Goal: Information Seeking & Learning: Learn about a topic

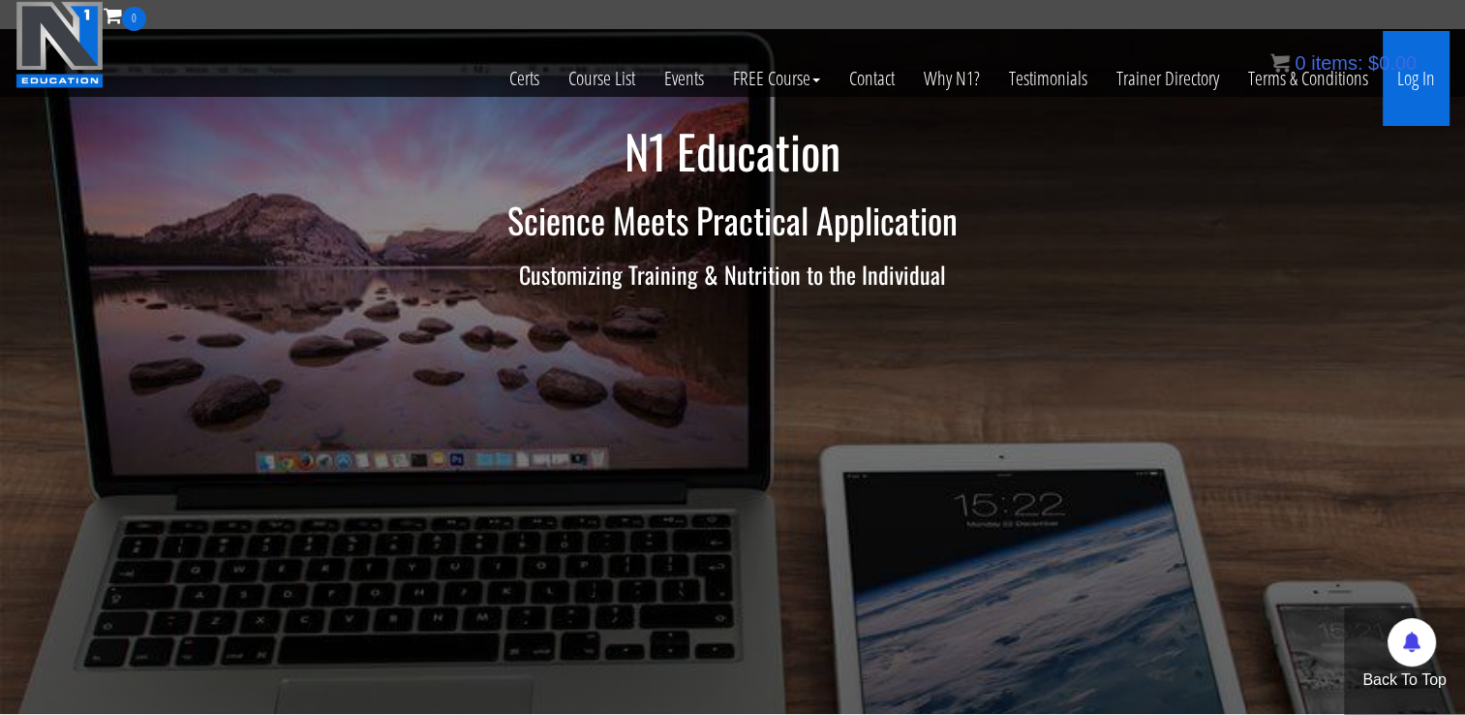
click at [1418, 77] on link "Log In" at bounding box center [1416, 78] width 67 height 95
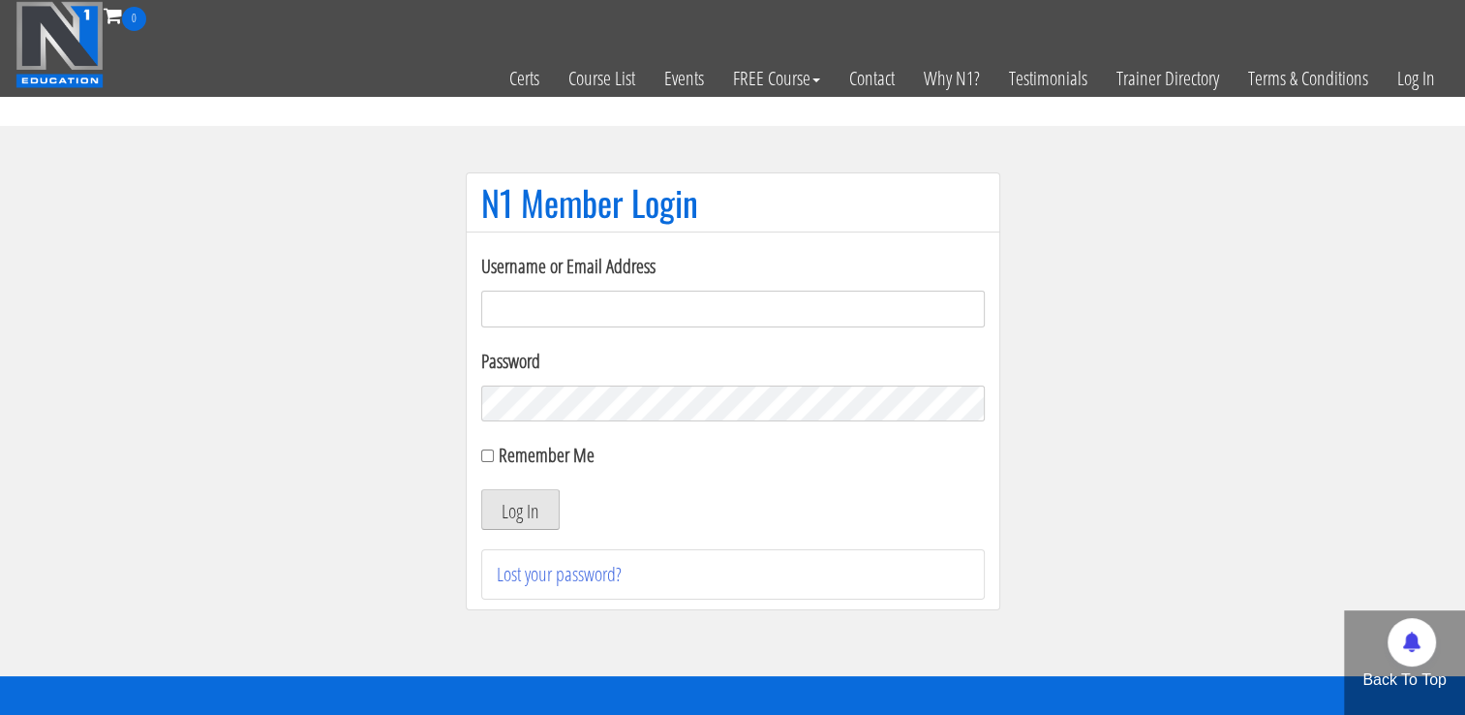
type input "coachderekdolgner@gmail.com"
click at [495, 514] on button "Log In" at bounding box center [520, 509] width 78 height 41
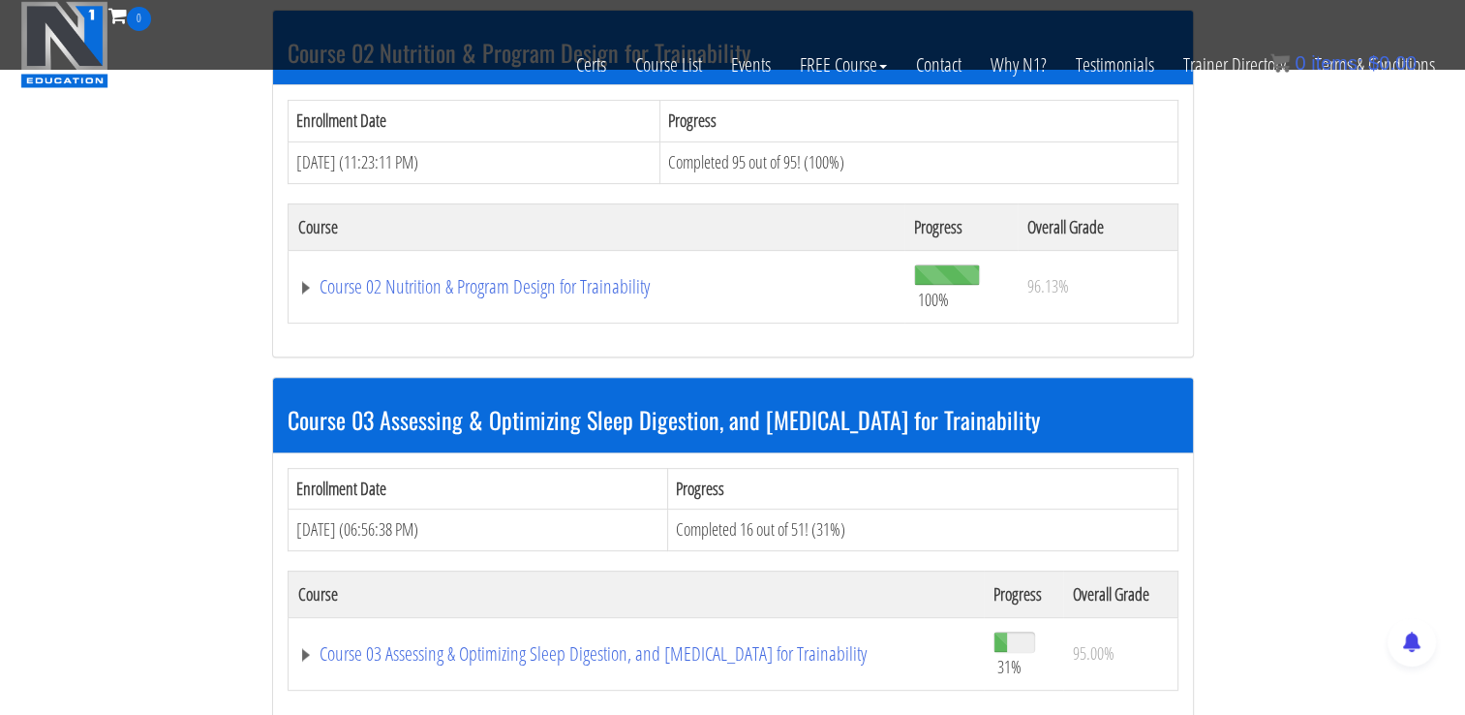
scroll to position [484, 0]
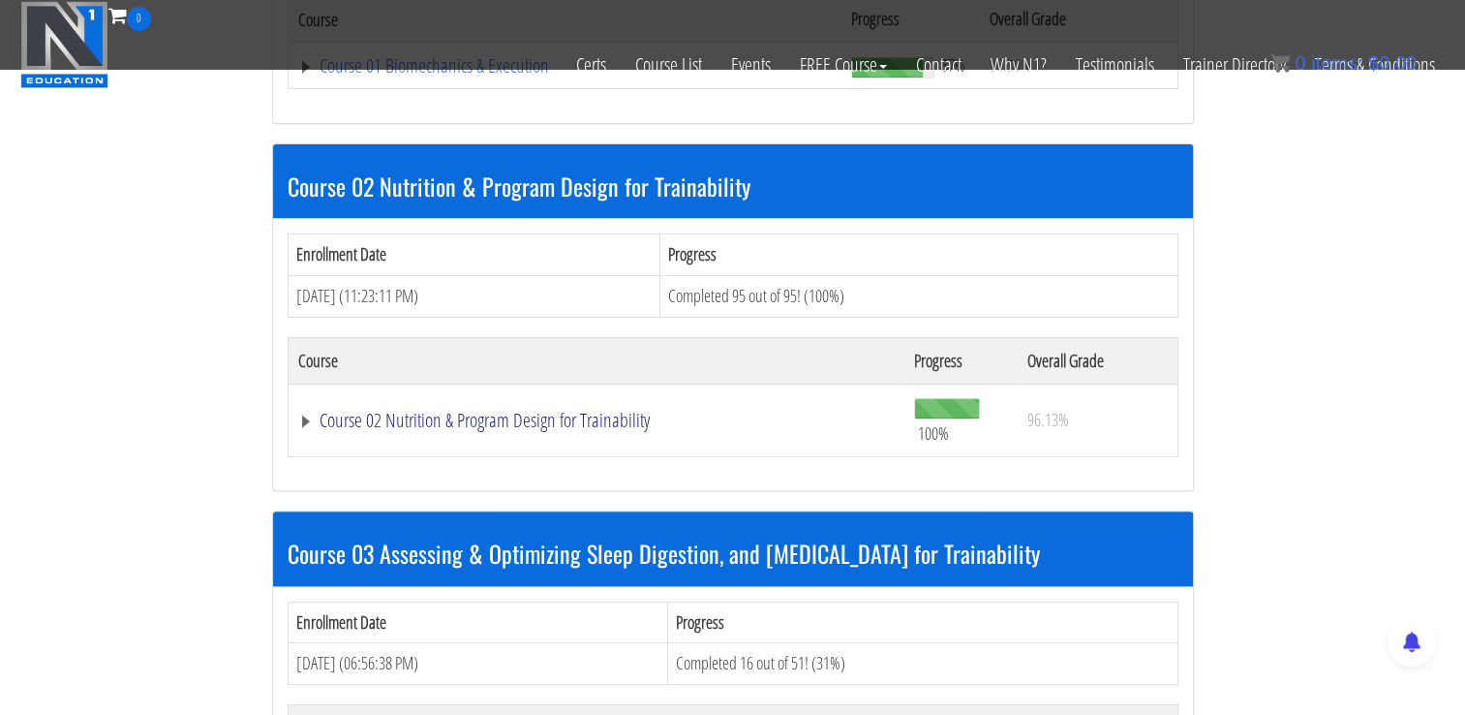
click at [310, 76] on link "Course 02 Nutrition & Program Design for Trainability" at bounding box center [565, 65] width 535 height 19
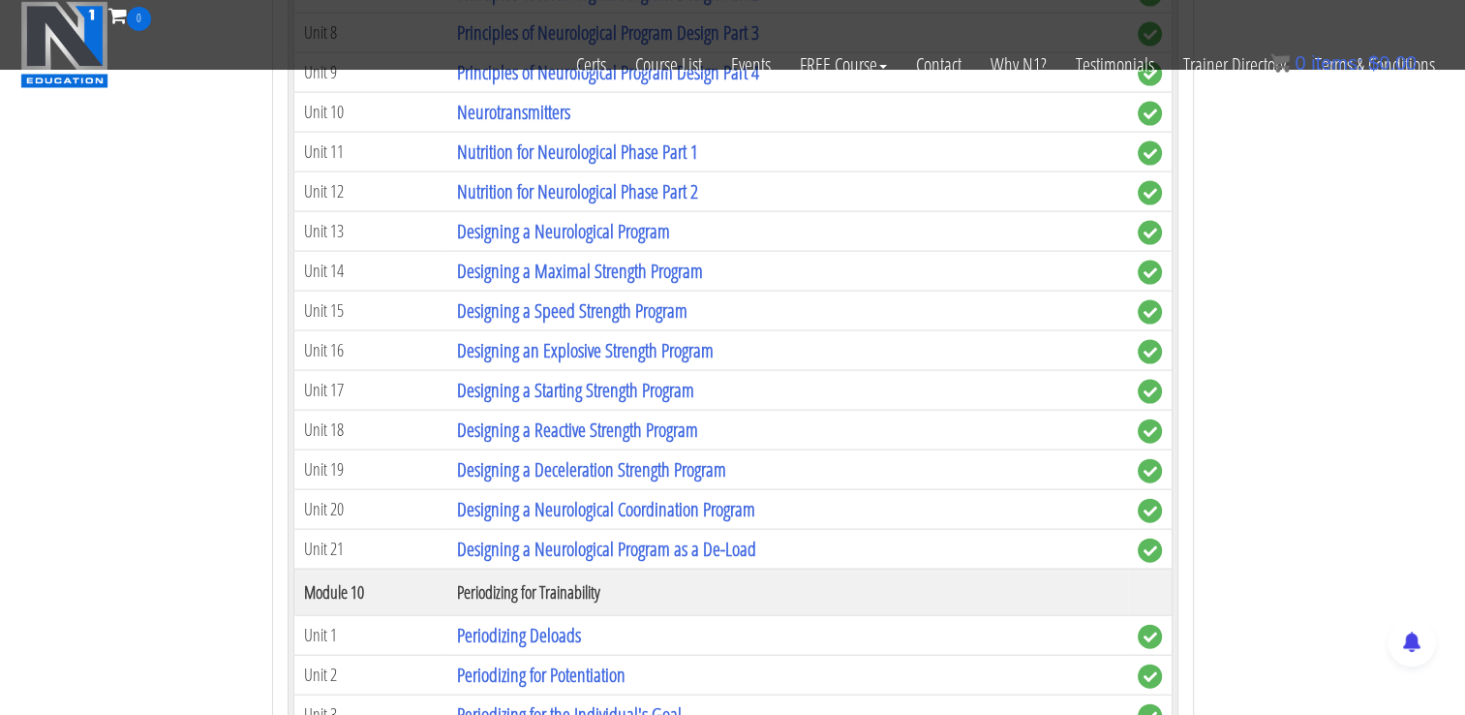
scroll to position [4164, 0]
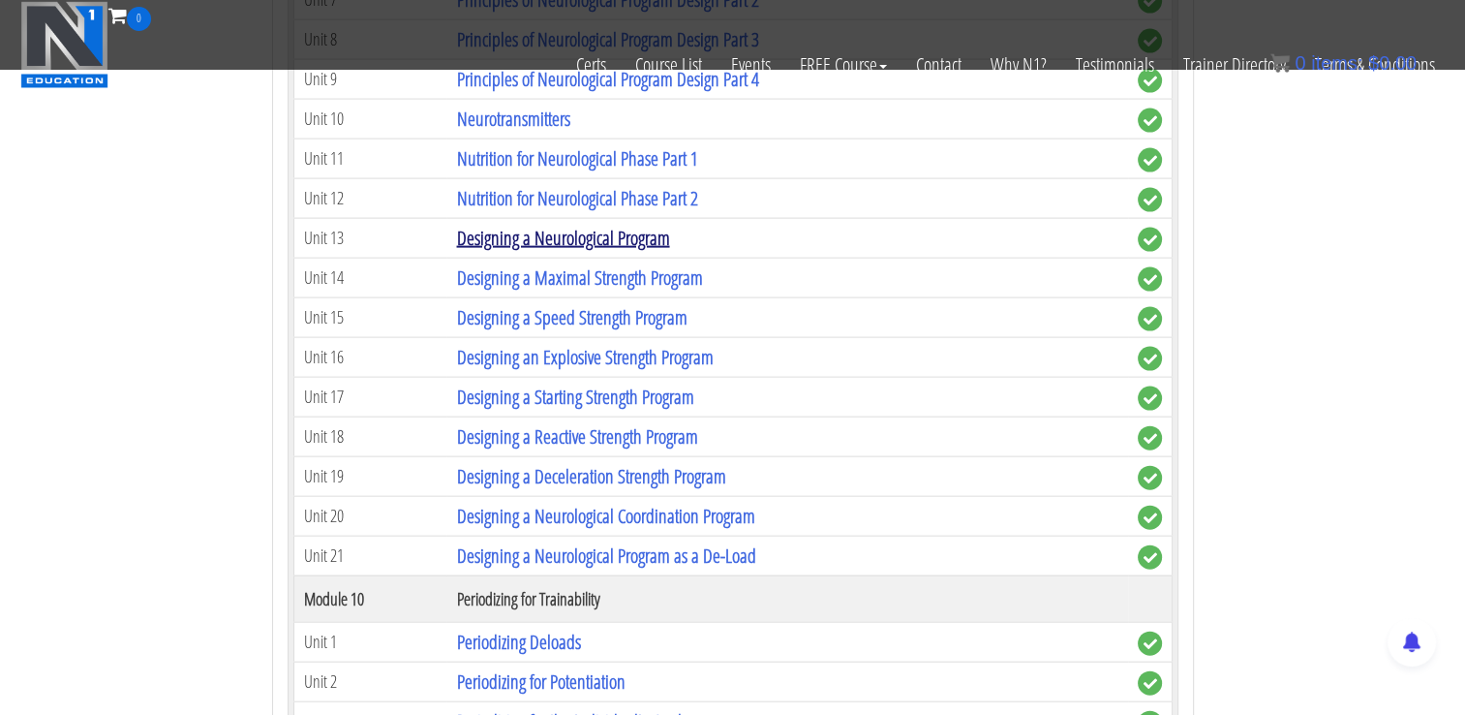
click at [641, 227] on link "Designing a Neurological Program" at bounding box center [562, 238] width 213 height 26
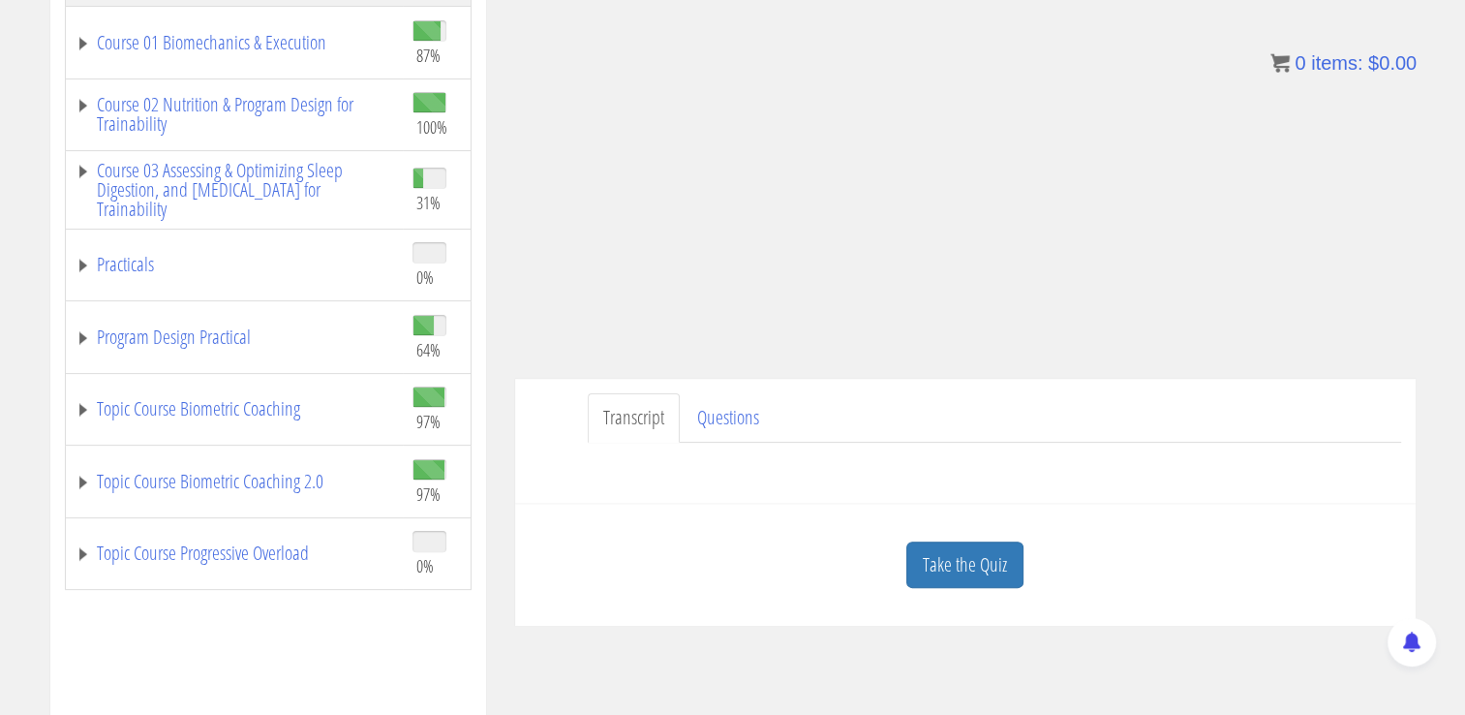
scroll to position [387, 0]
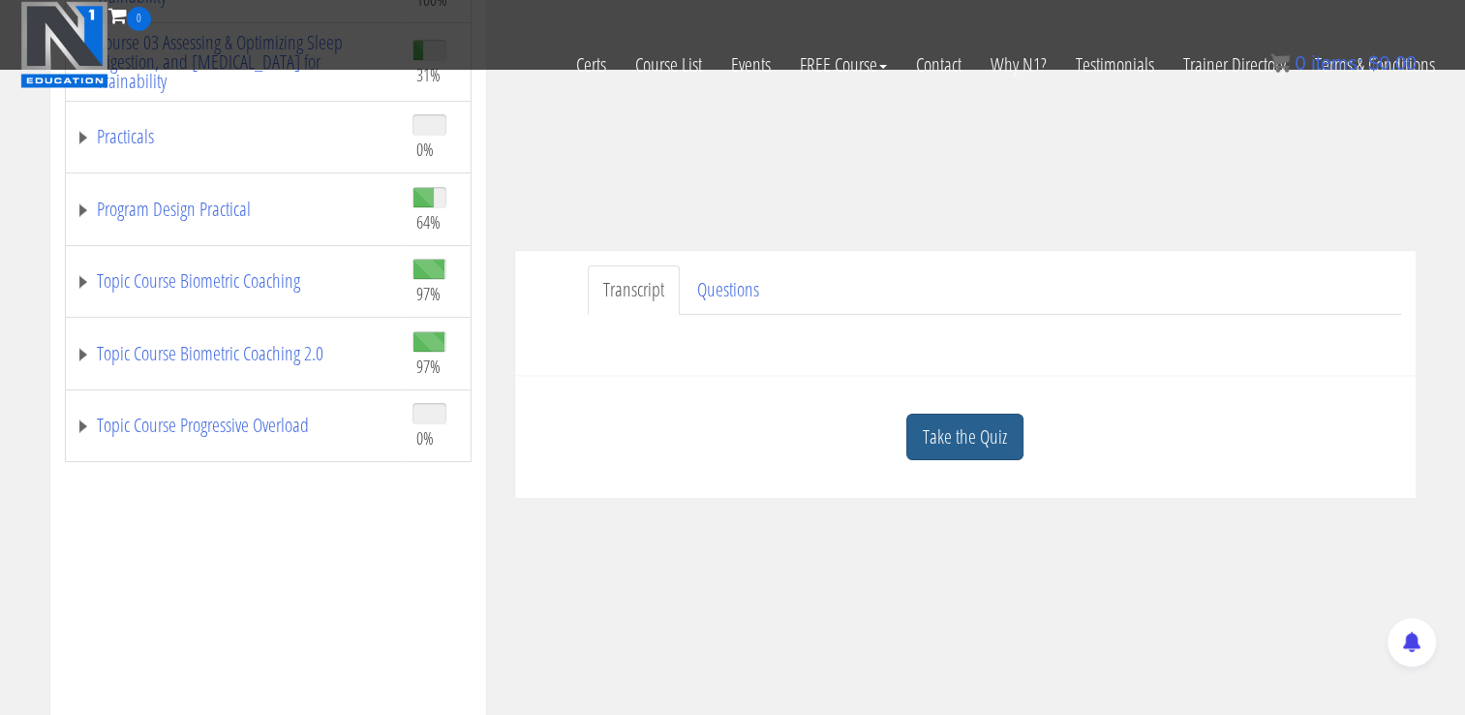
click at [949, 436] on link "Take the Quiz" at bounding box center [964, 437] width 117 height 47
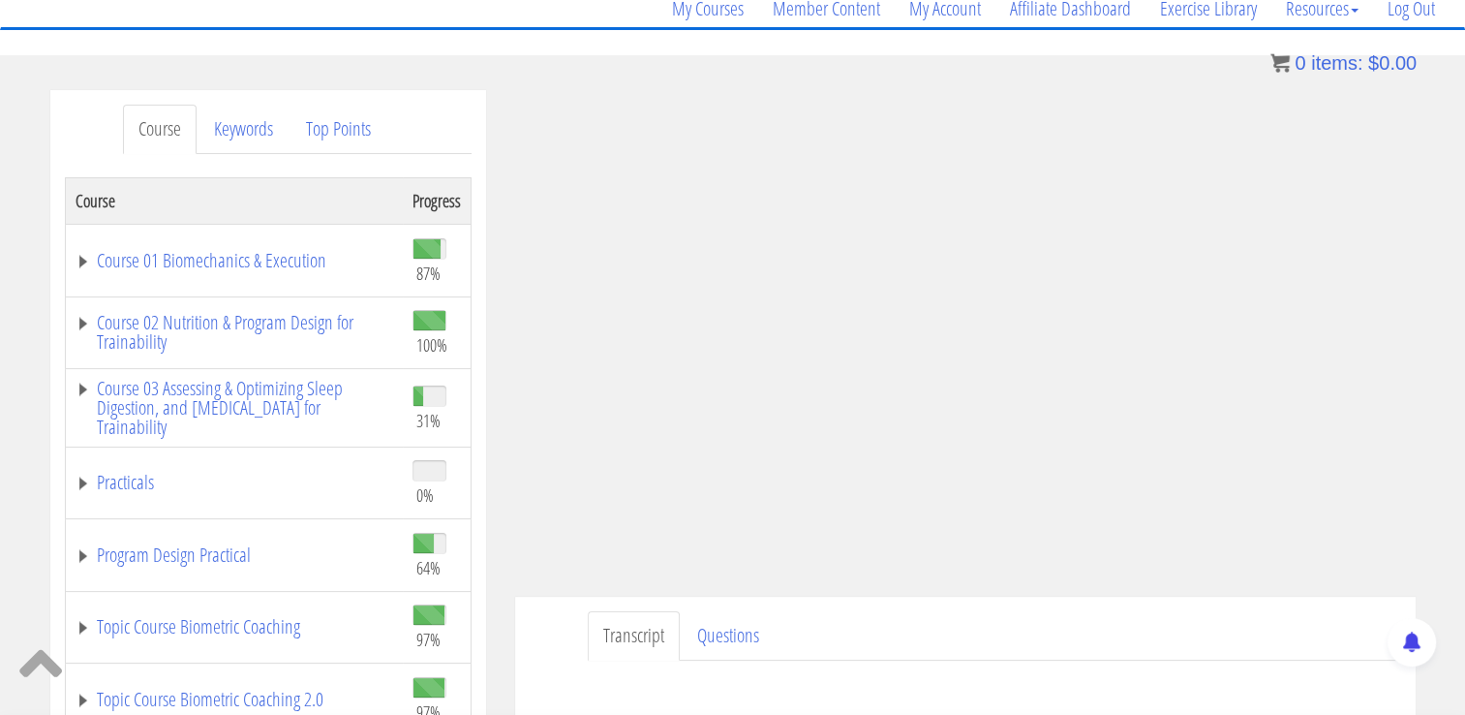
scroll to position [9, 0]
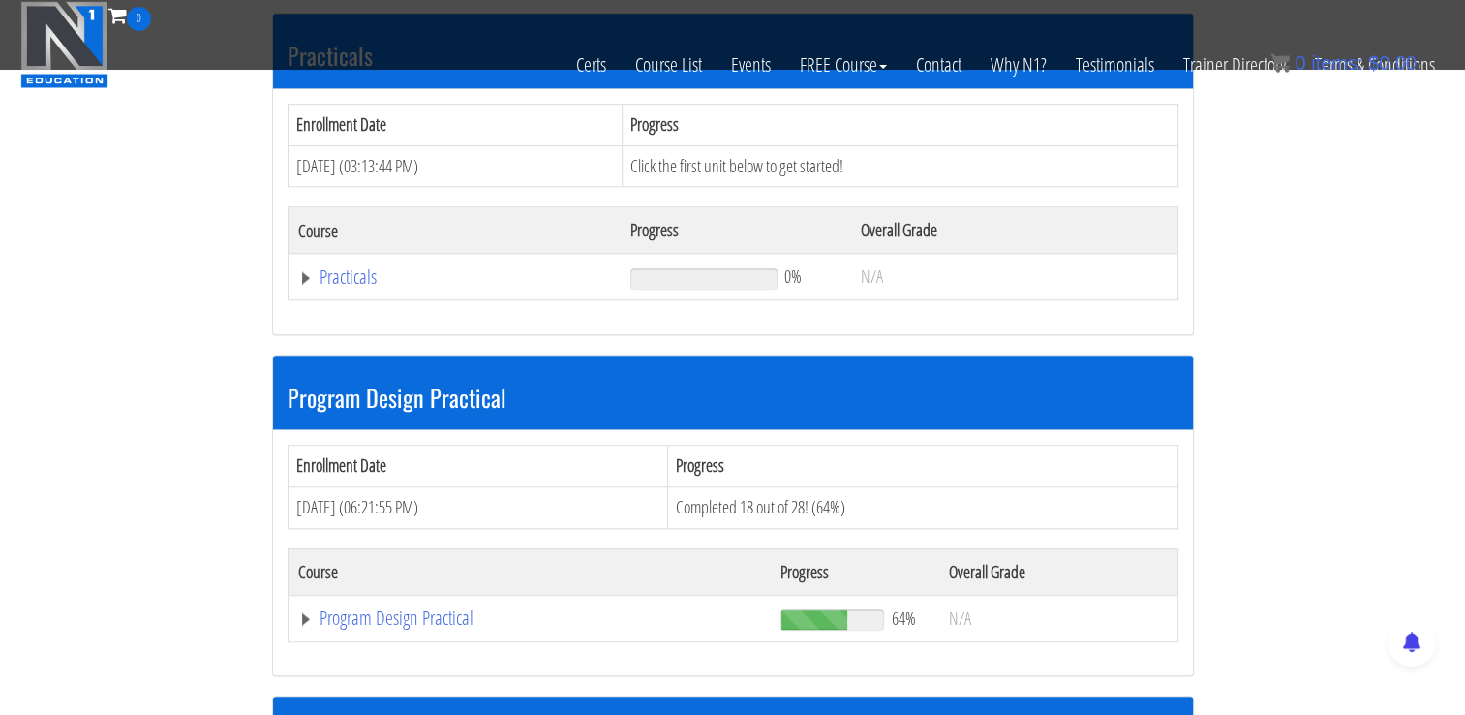
scroll to position [1317, 0]
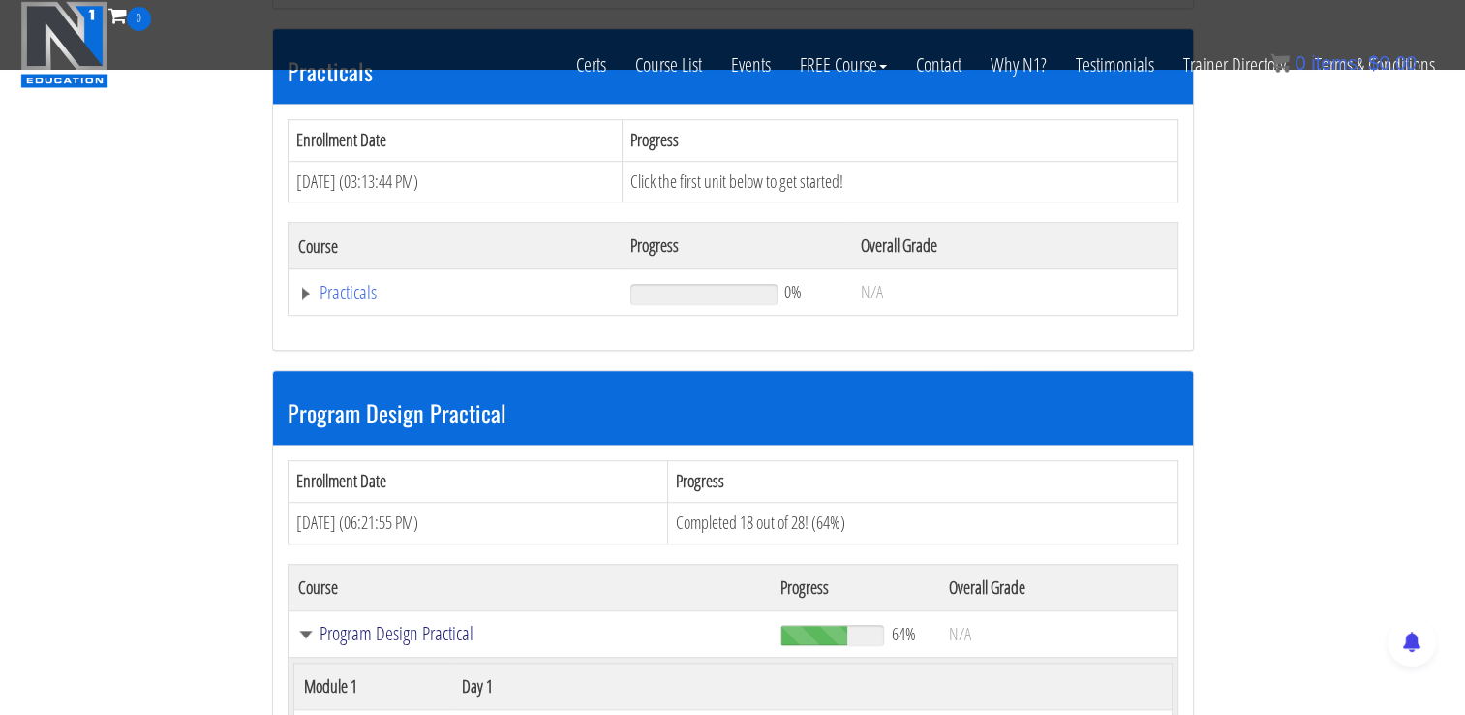
scroll to position [1511, 0]
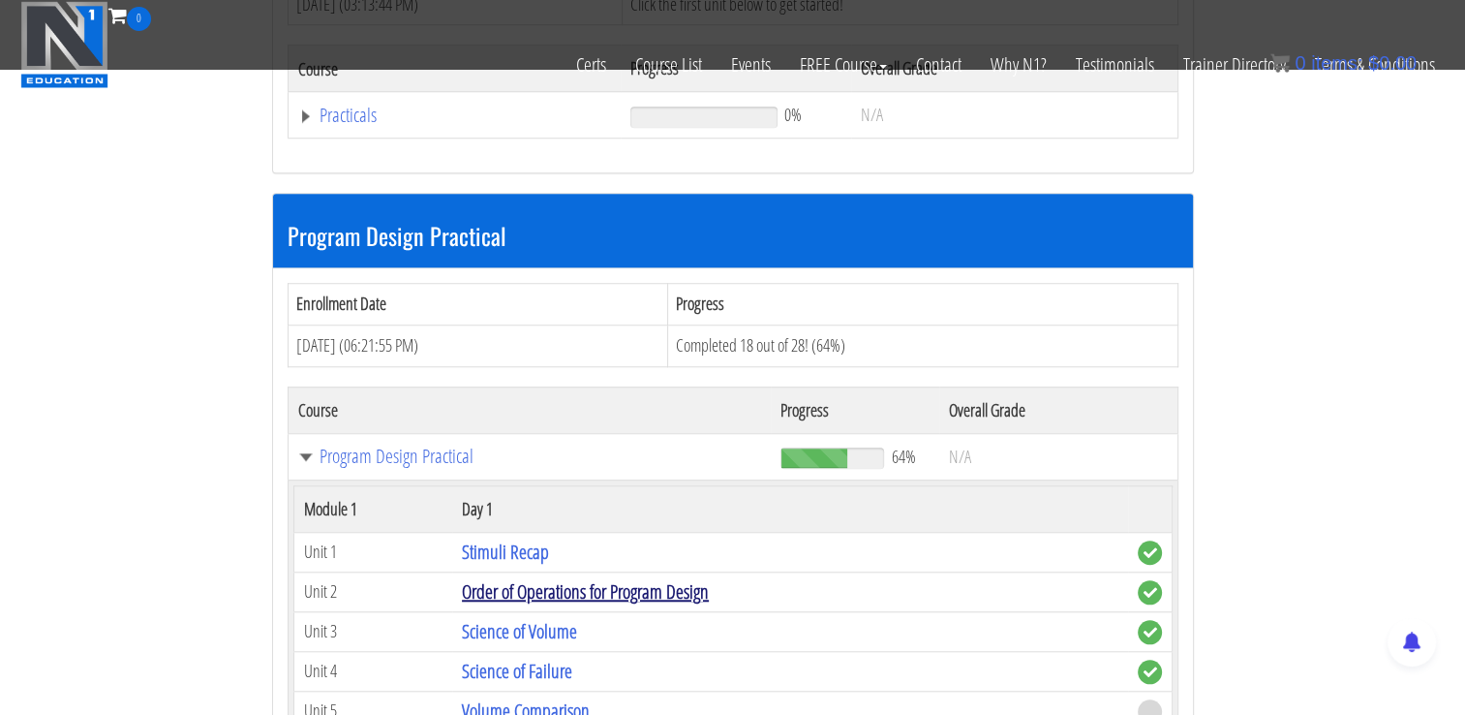
click at [641, 587] on link "Order of Operations for Program Design" at bounding box center [585, 591] width 247 height 26
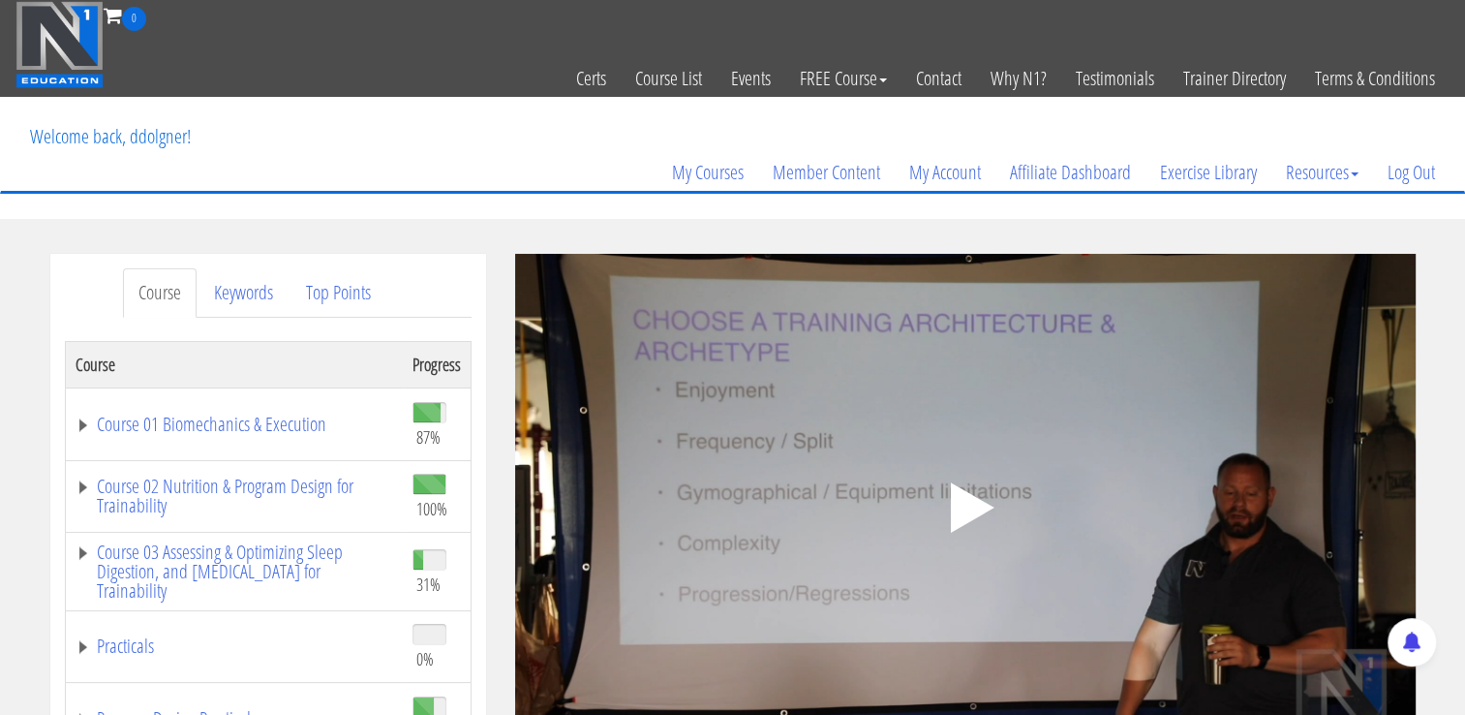
click at [962, 506] on polygon at bounding box center [972, 507] width 44 height 50
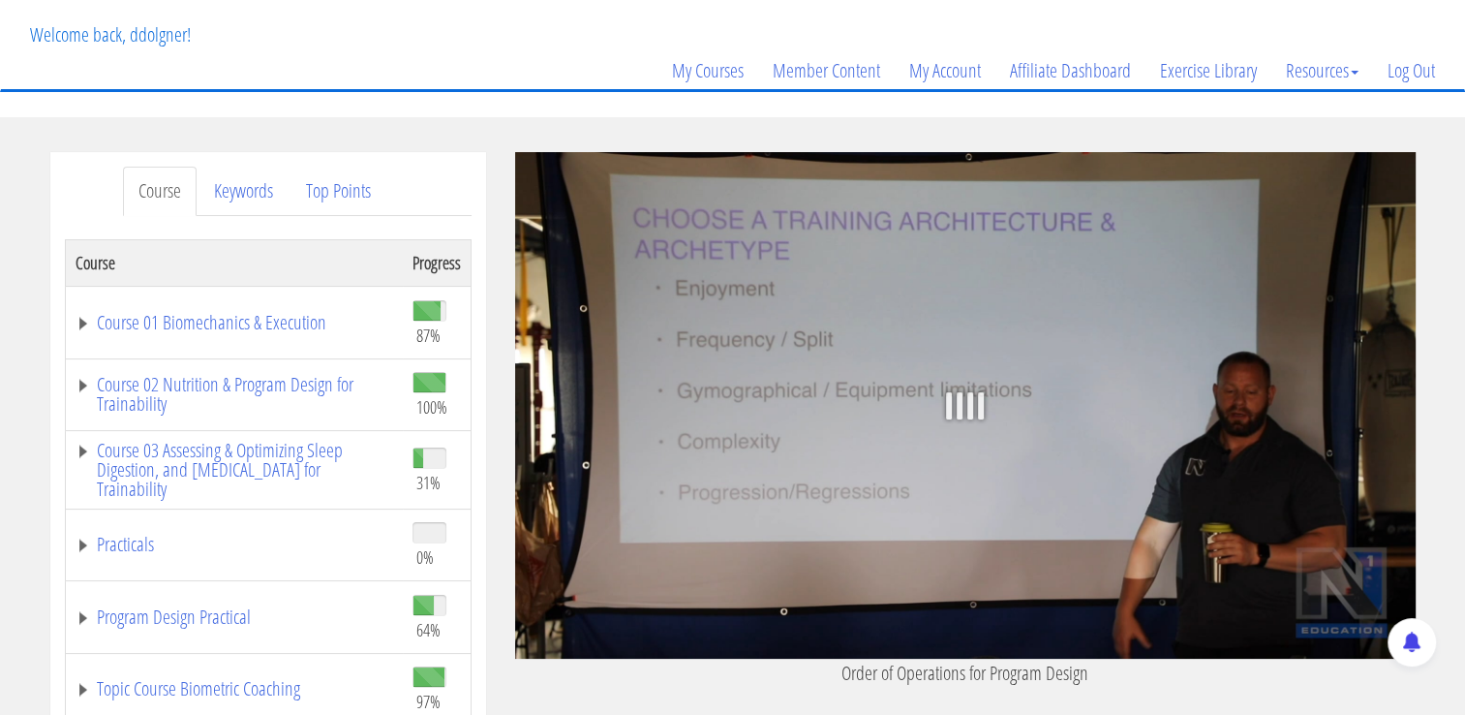
scroll to position [291, 0]
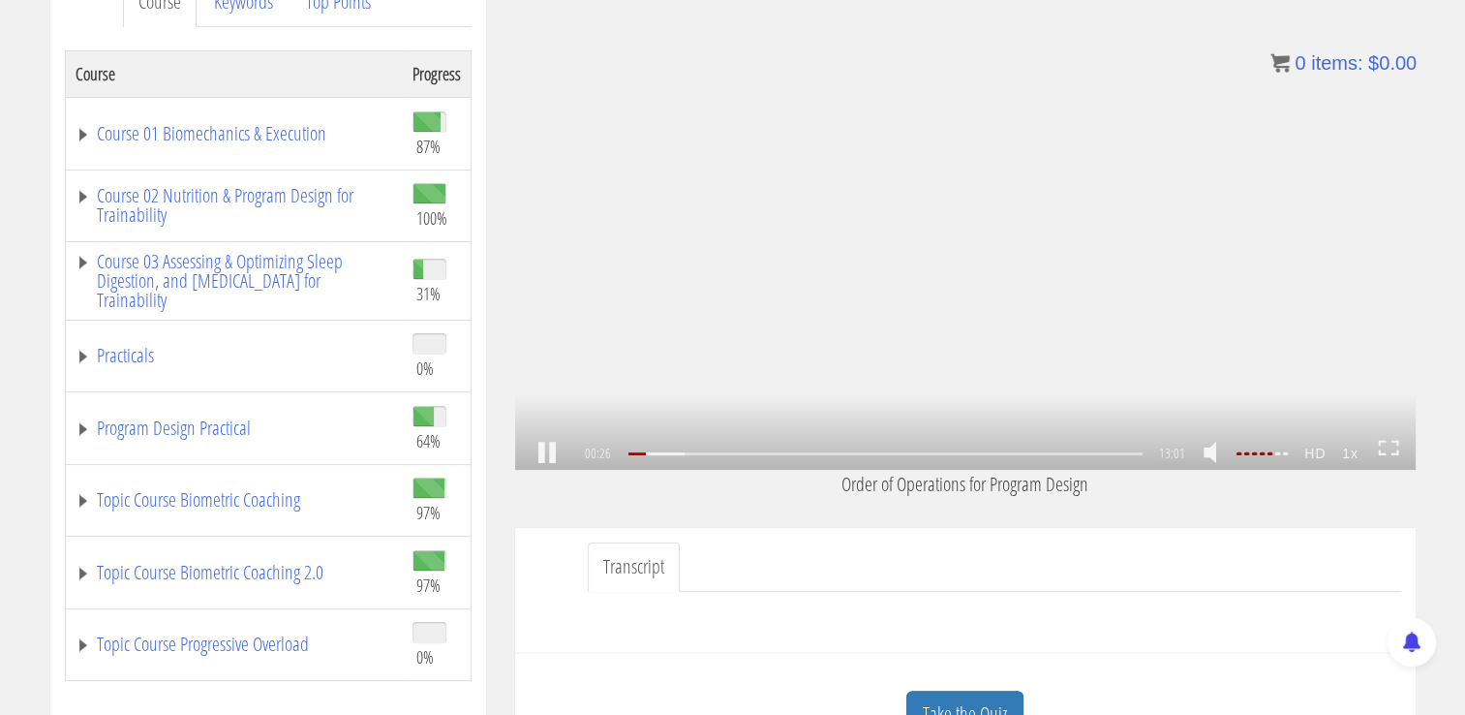
drag, startPoint x: 766, startPoint y: 291, endPoint x: 906, endPoint y: 306, distance: 141.3
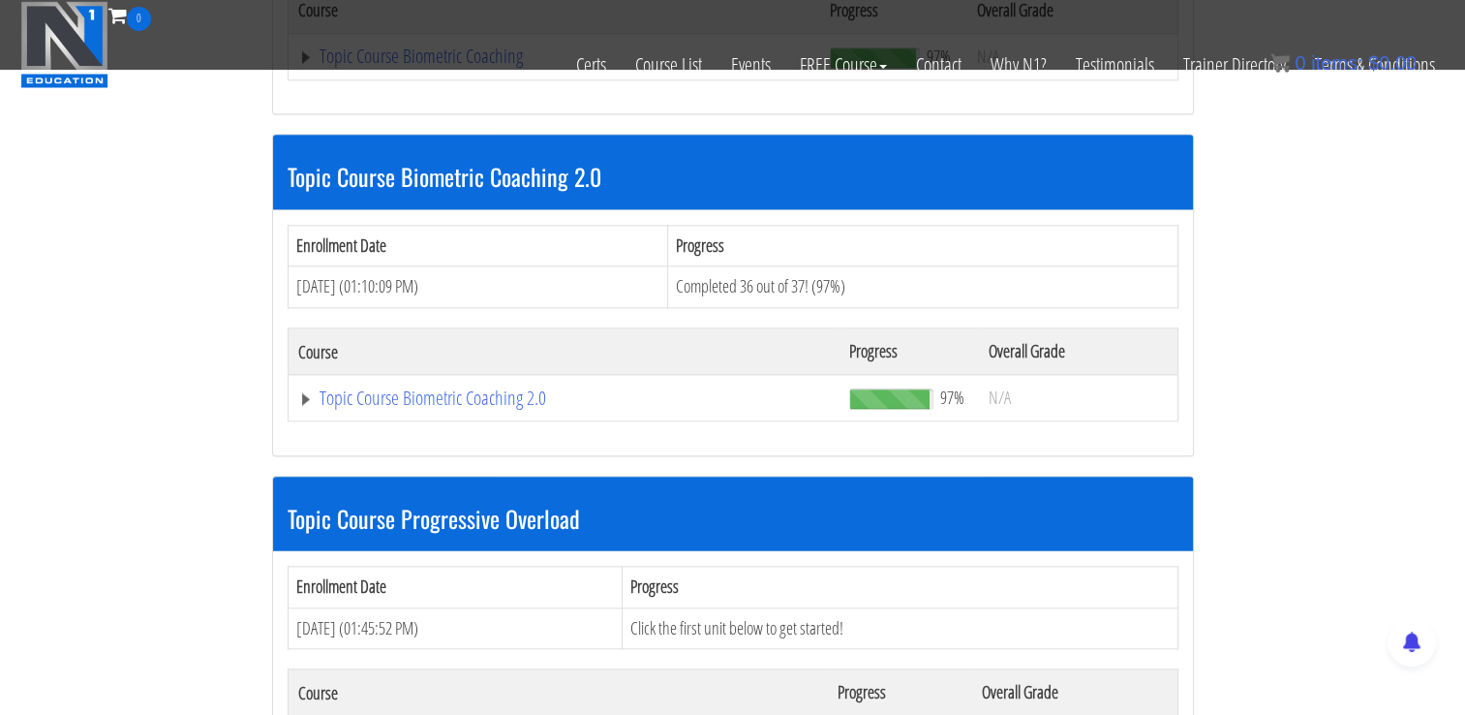
scroll to position [2243, 0]
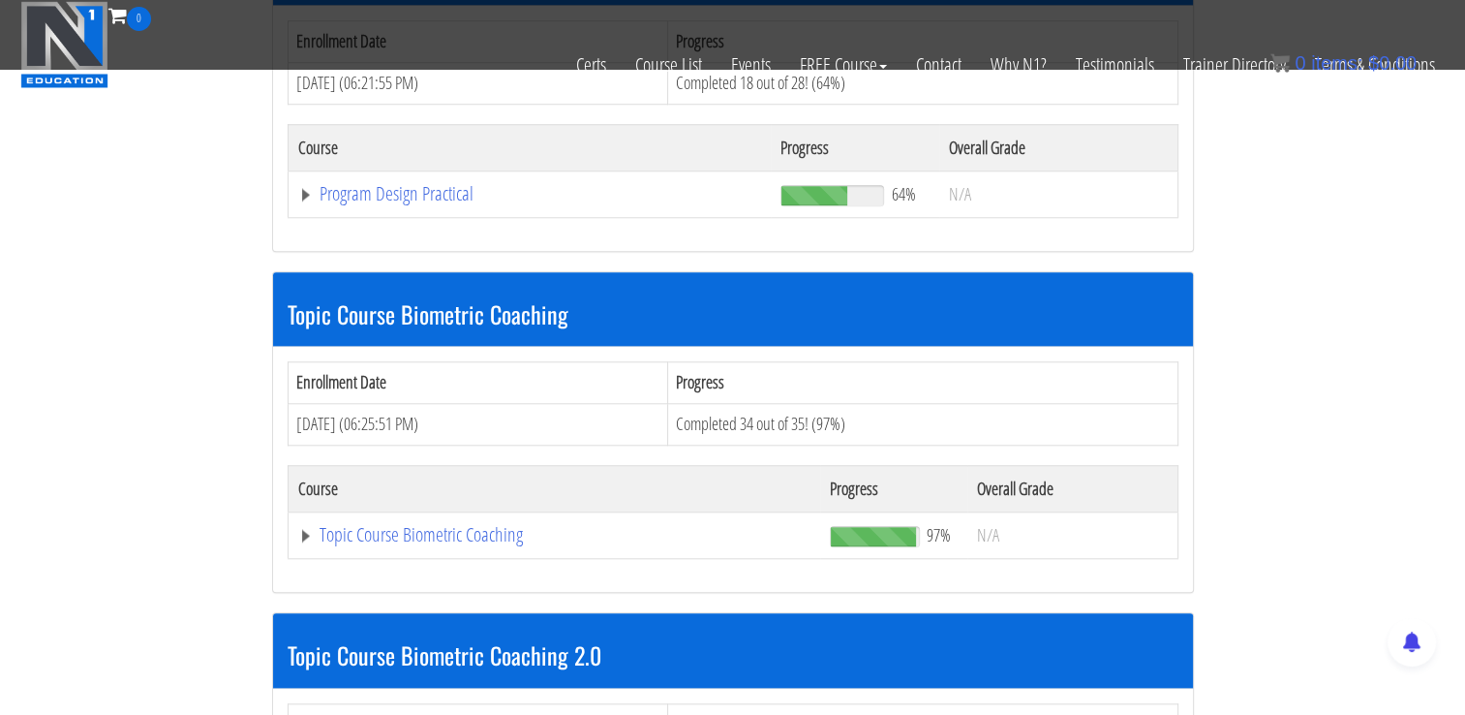
scroll to position [1759, 0]
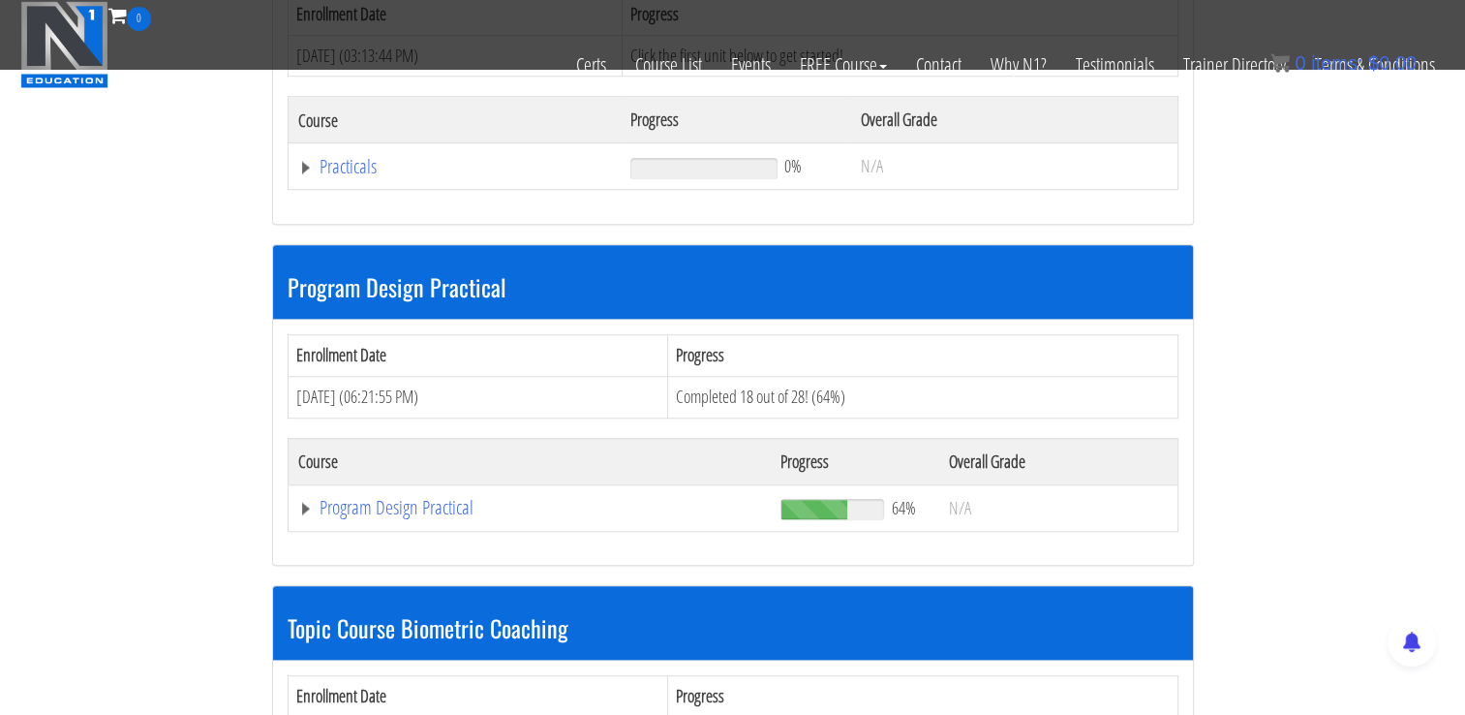
scroll to position [1178, 0]
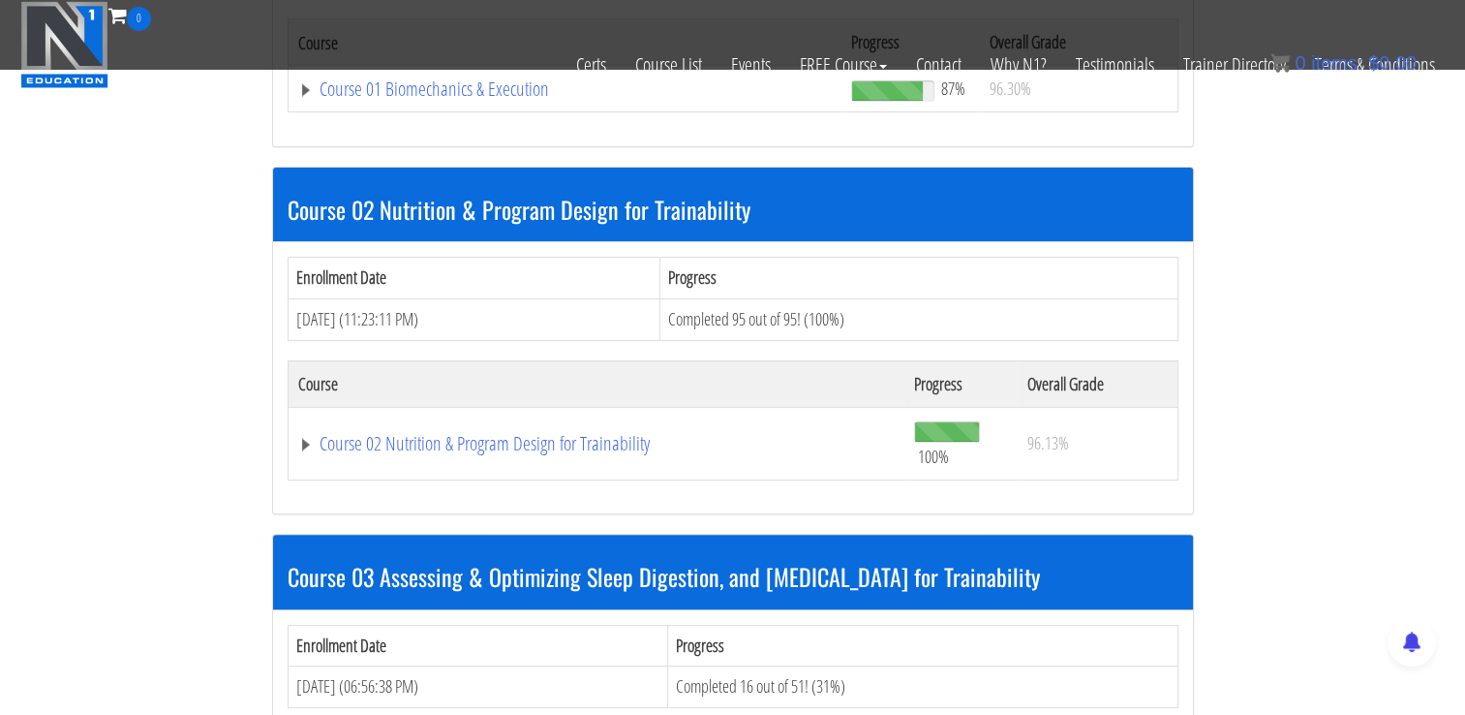
scroll to position [403, 0]
